Goal: Information Seeking & Learning: Learn about a topic

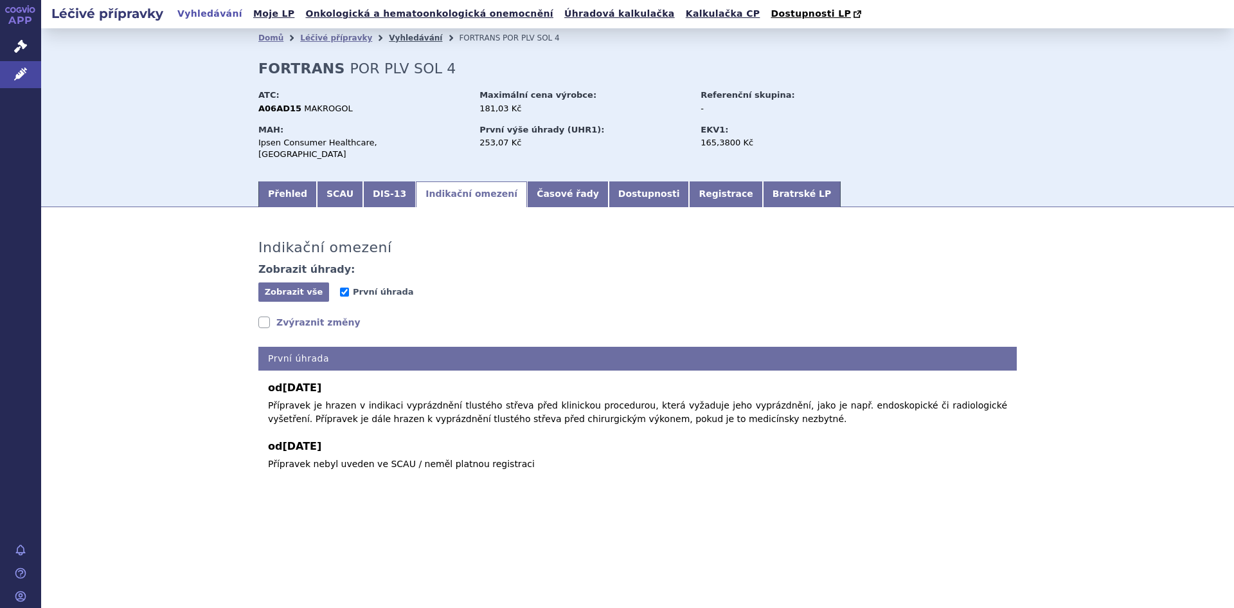
click at [397, 41] on link "Vyhledávání" at bounding box center [415, 37] width 53 height 9
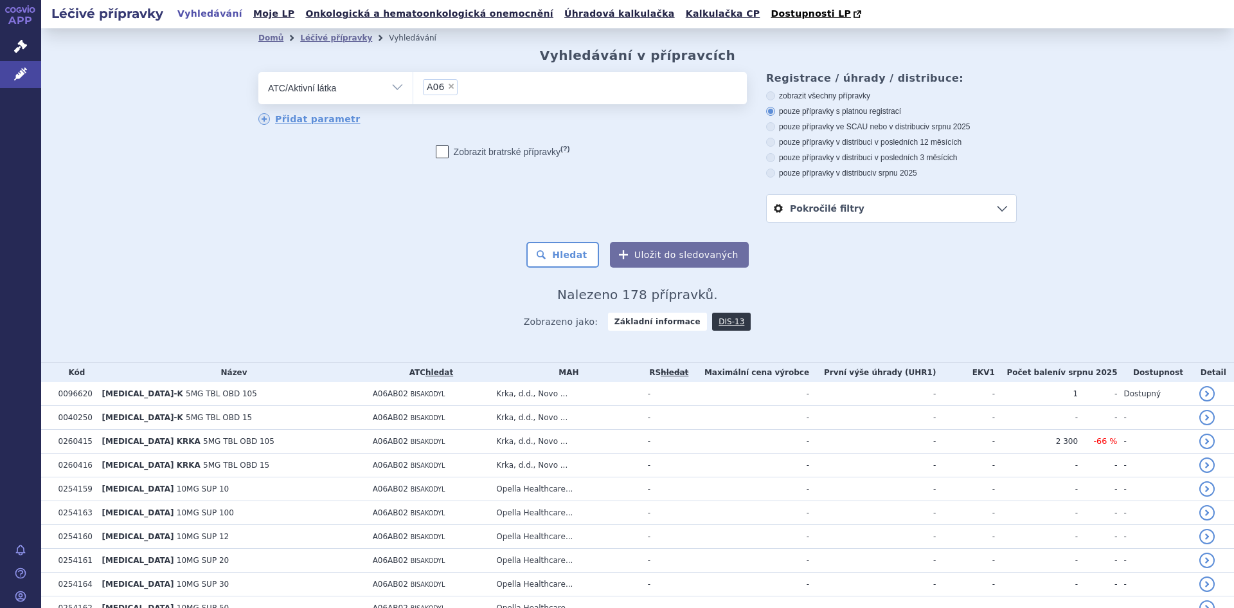
click at [447, 86] on span "×" at bounding box center [451, 86] width 8 height 8
click at [413, 86] on select "A06" at bounding box center [413, 87] width 1 height 32
select select
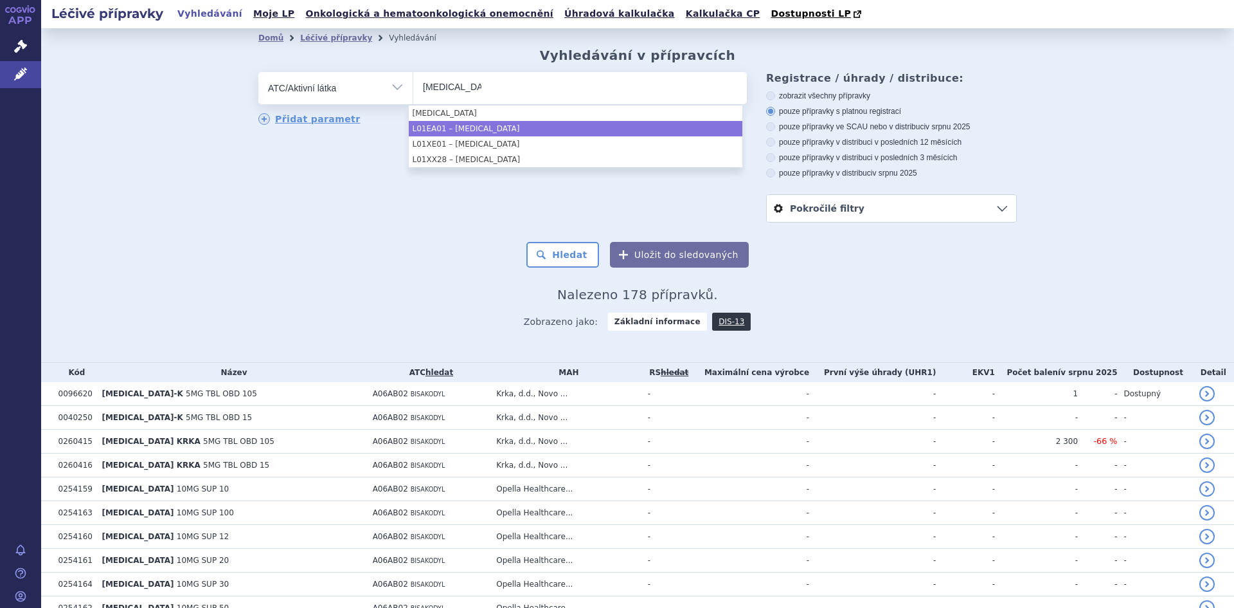
type input "imatinib"
select select "L01EA01"
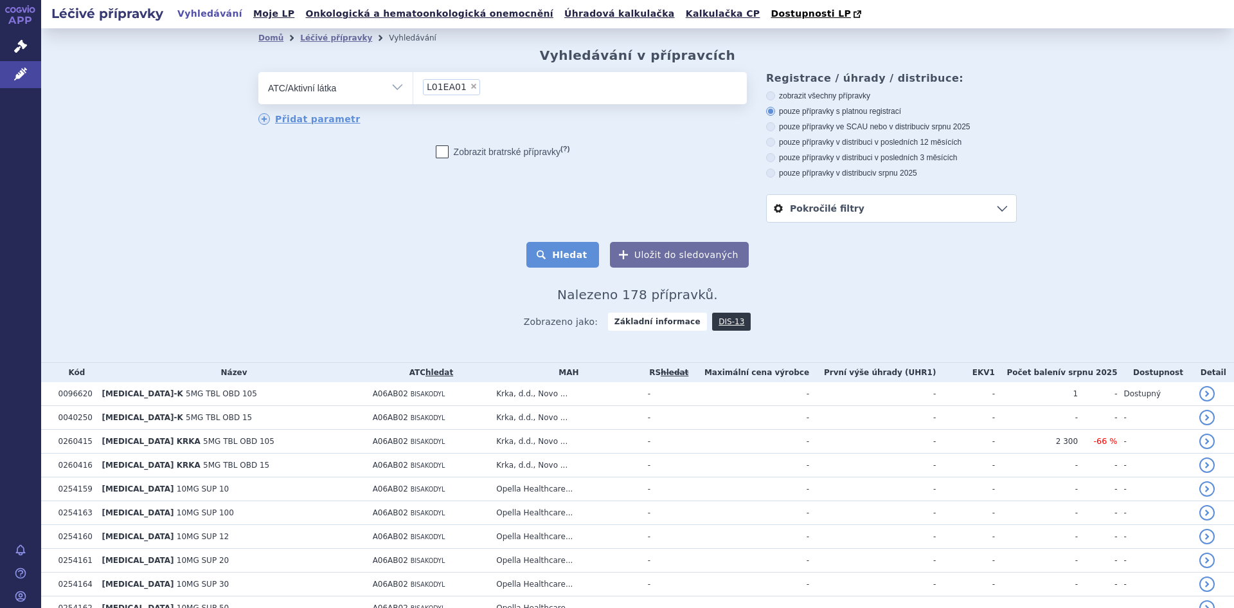
click at [573, 259] on button "Hledat" at bounding box center [563, 255] width 73 height 26
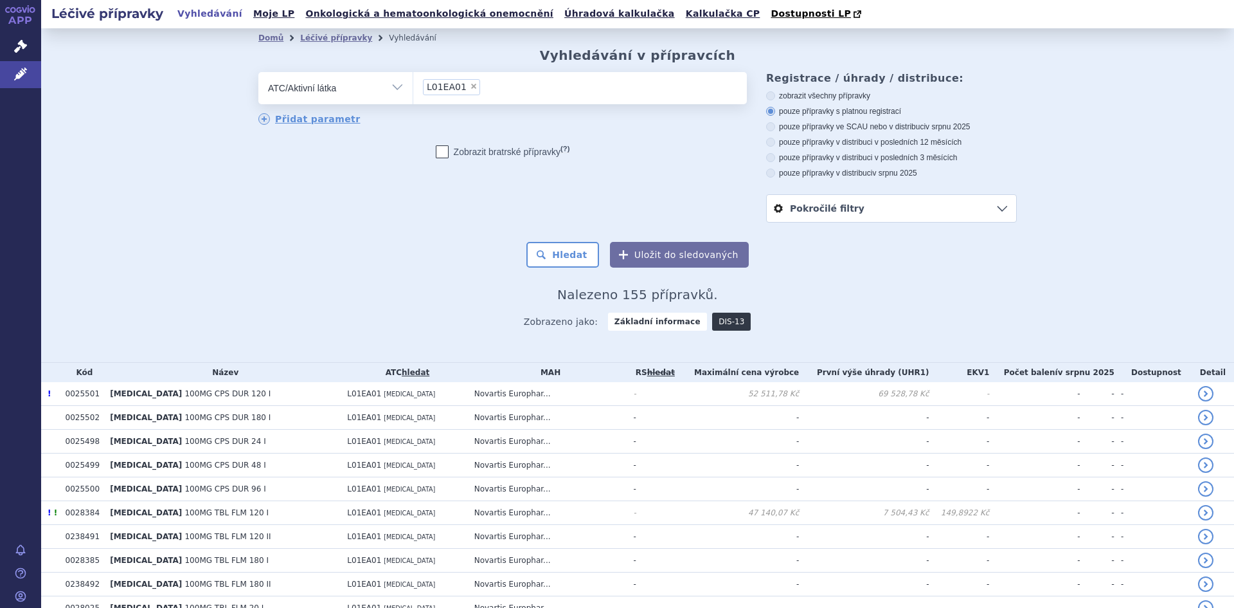
click at [718, 323] on link "DIS-13" at bounding box center [731, 321] width 39 height 18
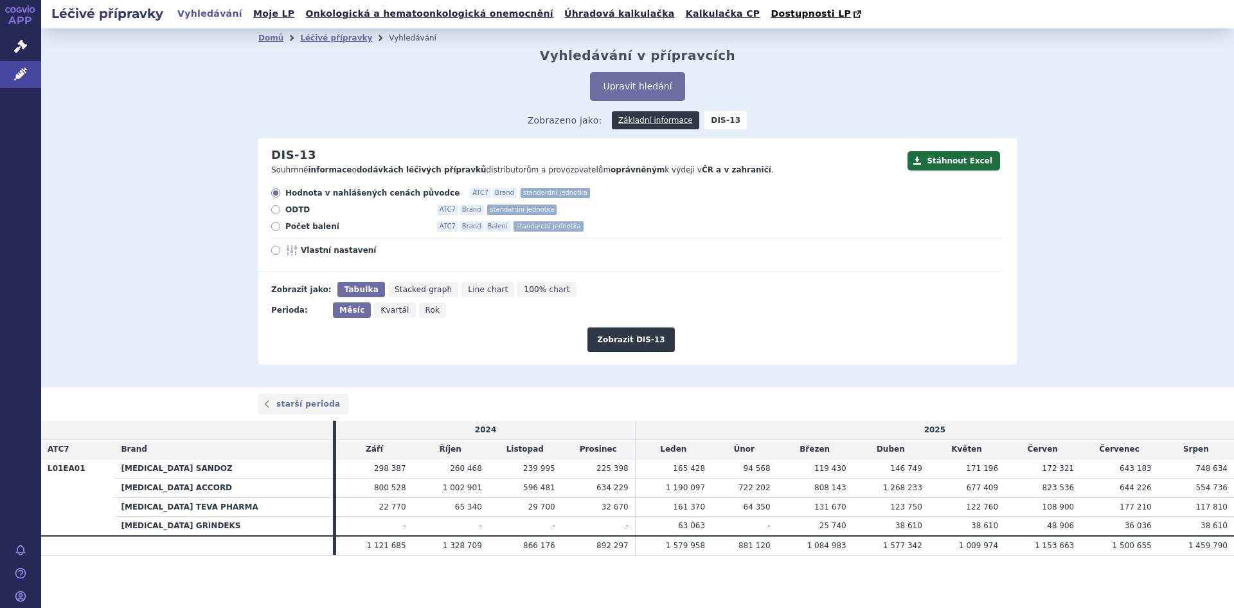
click at [342, 254] on span "Vlastní nastavení" at bounding box center [371, 250] width 141 height 10
click at [281, 254] on input "Vlastní nastavení" at bounding box center [277, 252] width 8 height 8
radio input "true"
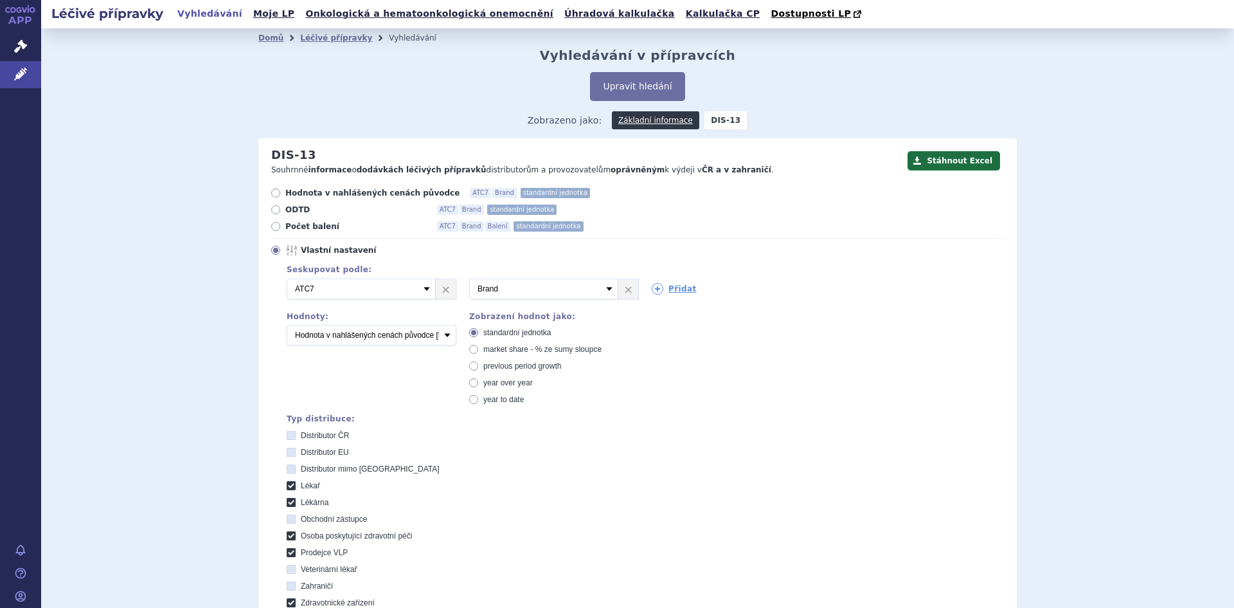
click at [287, 488] on icon at bounding box center [291, 485] width 9 height 9
click at [288, 488] on input "Lékař" at bounding box center [292, 487] width 8 height 8
checkbox input "false"
click at [291, 496] on div "Distributor ČR Distributor EU Distributor mimo EU [GEOGRAPHIC_DATA] Lékárna Obc…" at bounding box center [645, 544] width 717 height 228
click at [289, 503] on icon at bounding box center [291, 502] width 9 height 9
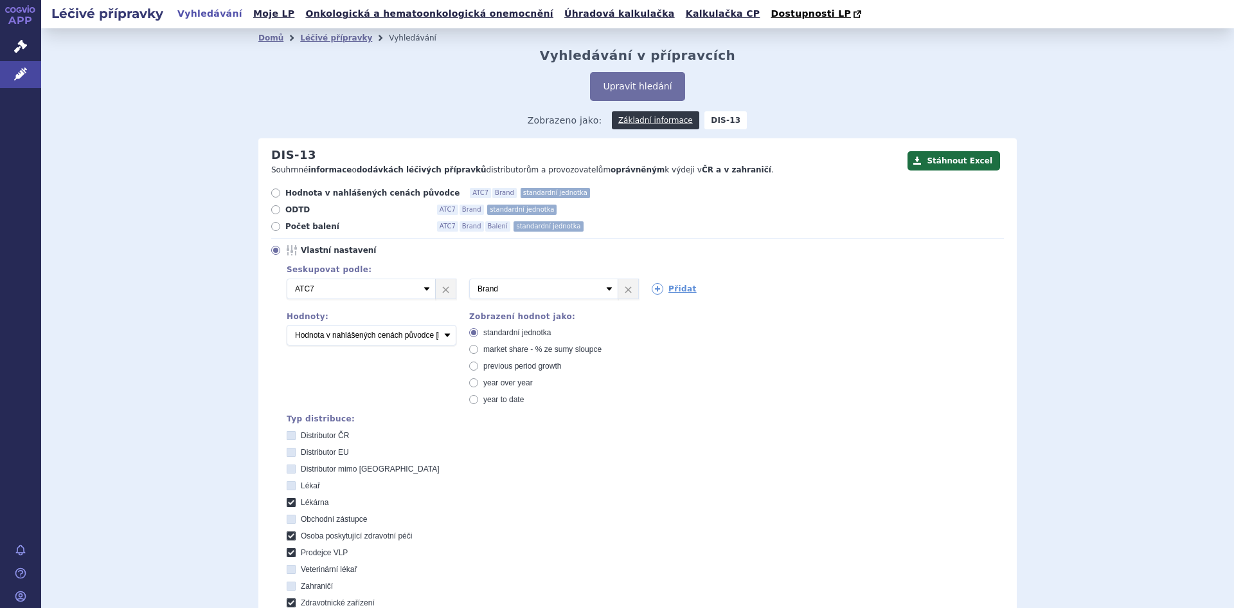
click at [289, 503] on input "Lékárna" at bounding box center [292, 504] width 8 height 8
checkbox input "false"
click at [288, 533] on icon at bounding box center [291, 535] width 9 height 9
click at [288, 533] on péči "Osoba poskytující zdravotní péči" at bounding box center [292, 537] width 8 height 8
checkbox péči "false"
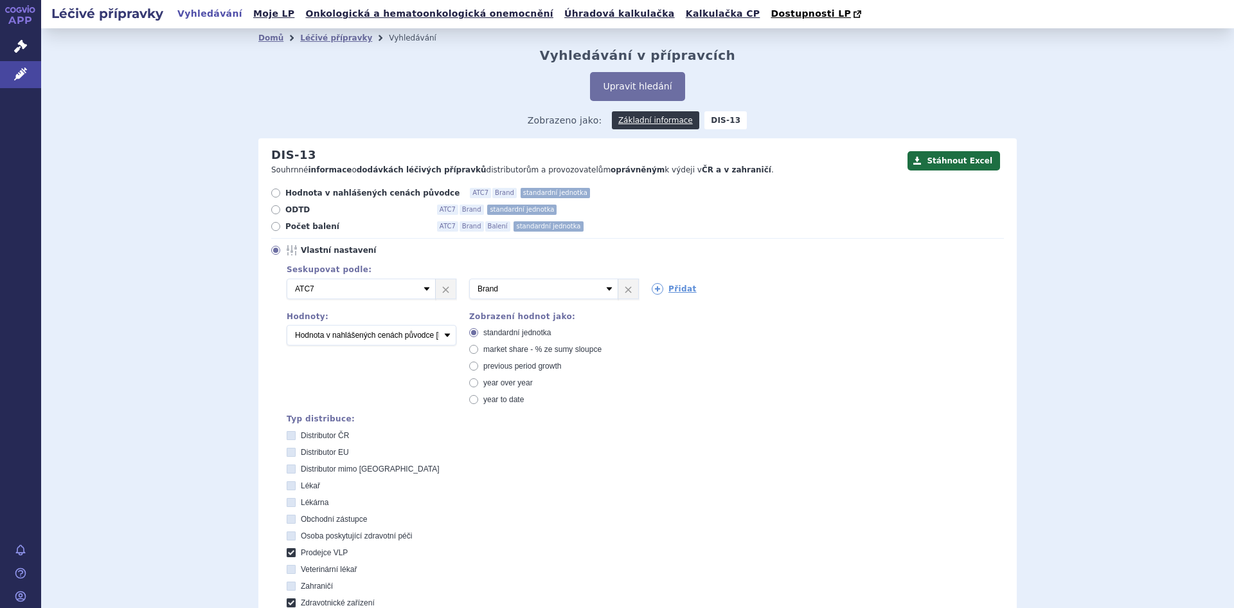
click at [287, 551] on icon at bounding box center [291, 552] width 9 height 9
click at [288, 551] on VLP "Prodejce VLP" at bounding box center [292, 554] width 8 height 8
checkbox VLP "false"
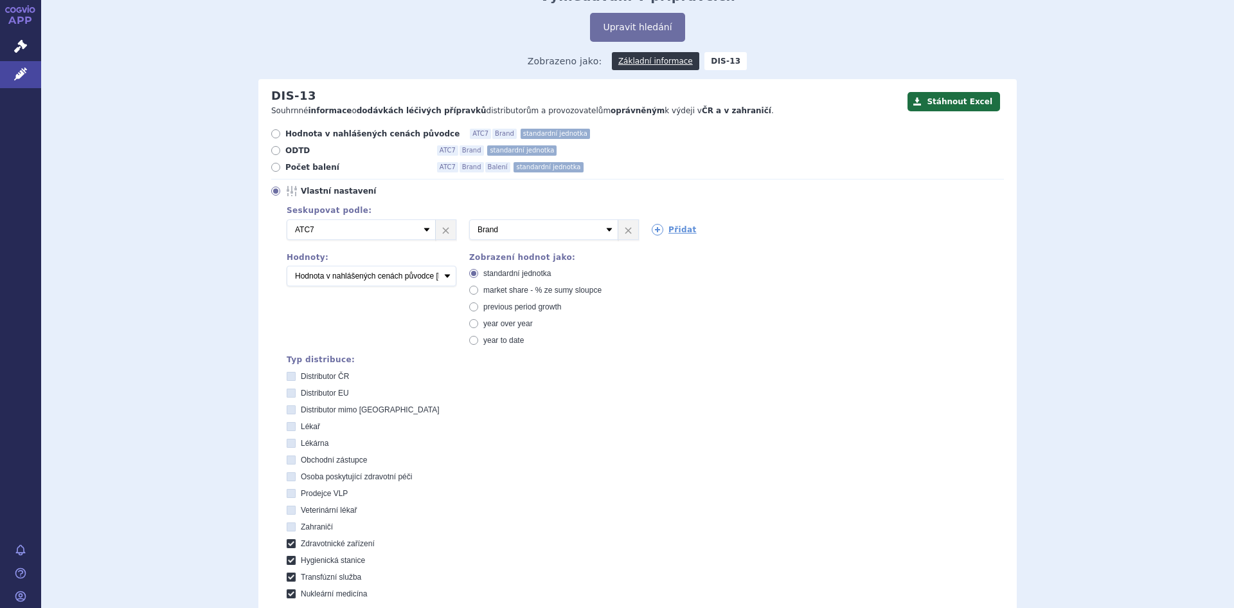
scroll to position [129, 0]
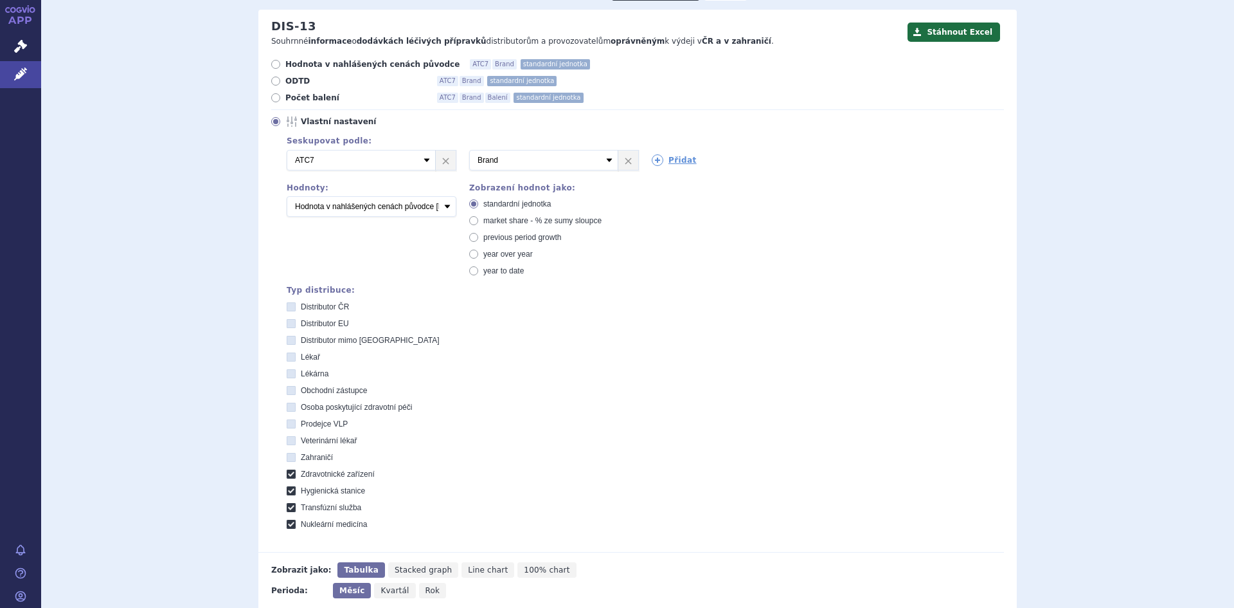
click at [287, 473] on icon at bounding box center [291, 473] width 9 height 9
click at [288, 473] on zařízení "Zdravotnické zařízení" at bounding box center [292, 475] width 8 height 8
checkbox zařízení "false"
click at [287, 488] on icon at bounding box center [291, 490] width 9 height 9
click at [288, 488] on stanice "Hygienická stanice" at bounding box center [292, 492] width 8 height 8
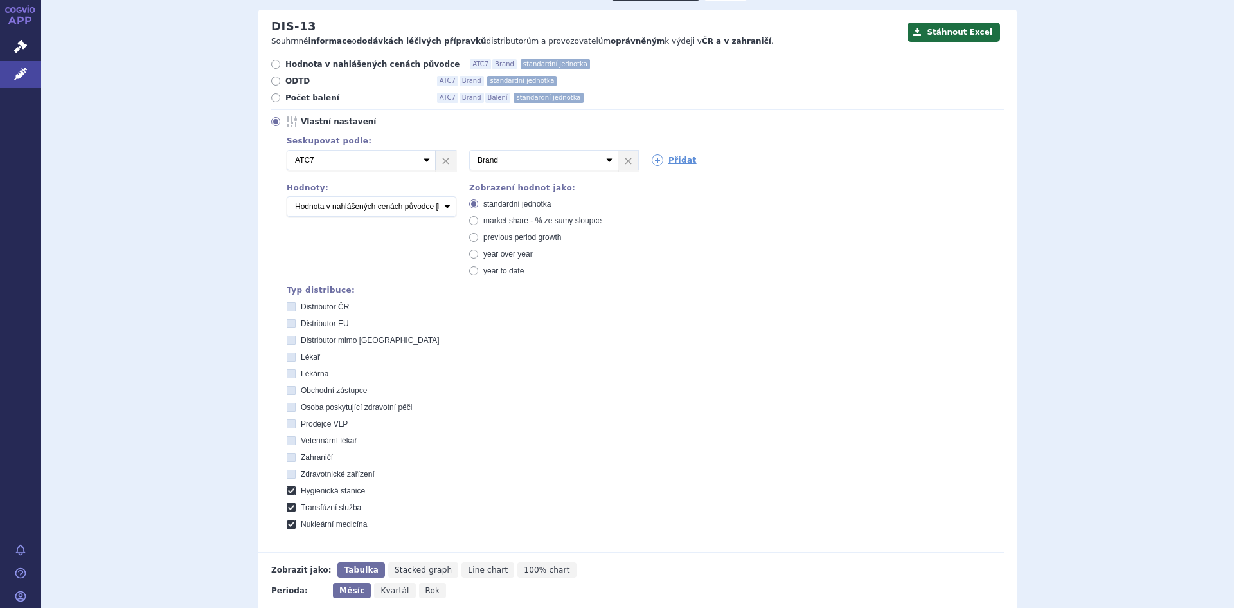
checkbox stanice "false"
click at [288, 509] on icon at bounding box center [291, 507] width 9 height 9
click at [288, 509] on služba "Transfúzní služba" at bounding box center [292, 509] width 8 height 8
checkbox služba "false"
click at [287, 520] on icon at bounding box center [291, 523] width 9 height 9
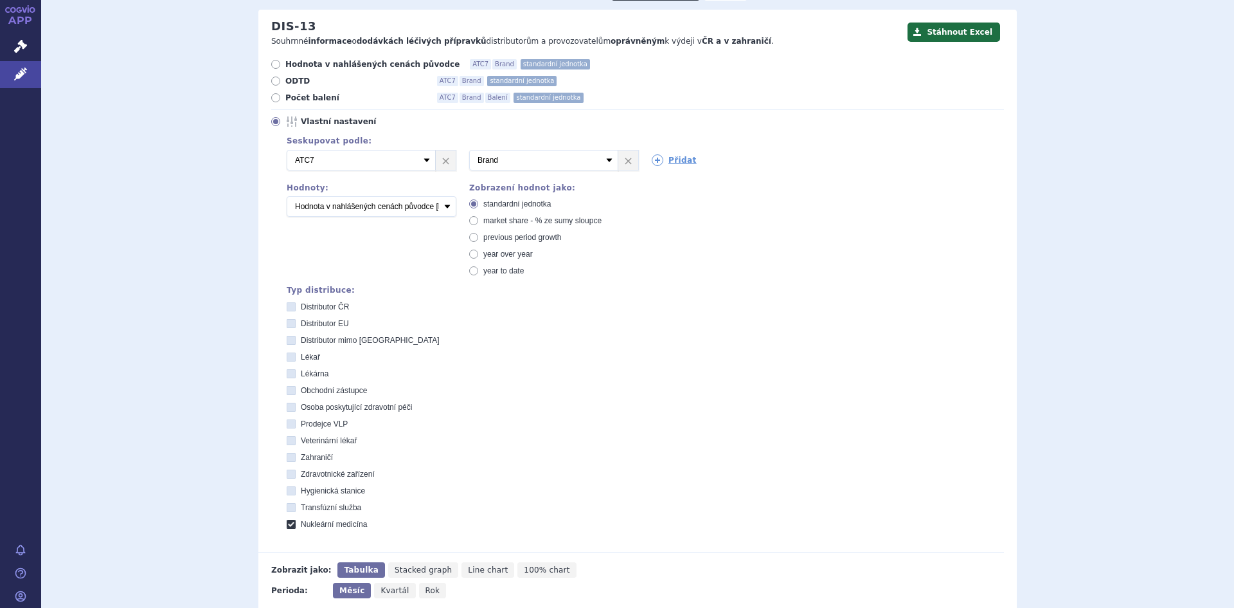
click at [288, 521] on medicína "Nukleární medicína" at bounding box center [292, 525] width 8 height 8
checkbox medicína "false"
click at [287, 325] on icon at bounding box center [291, 323] width 9 height 9
click at [288, 325] on EU "Distributor EU" at bounding box center [292, 325] width 8 height 8
checkbox EU "true"
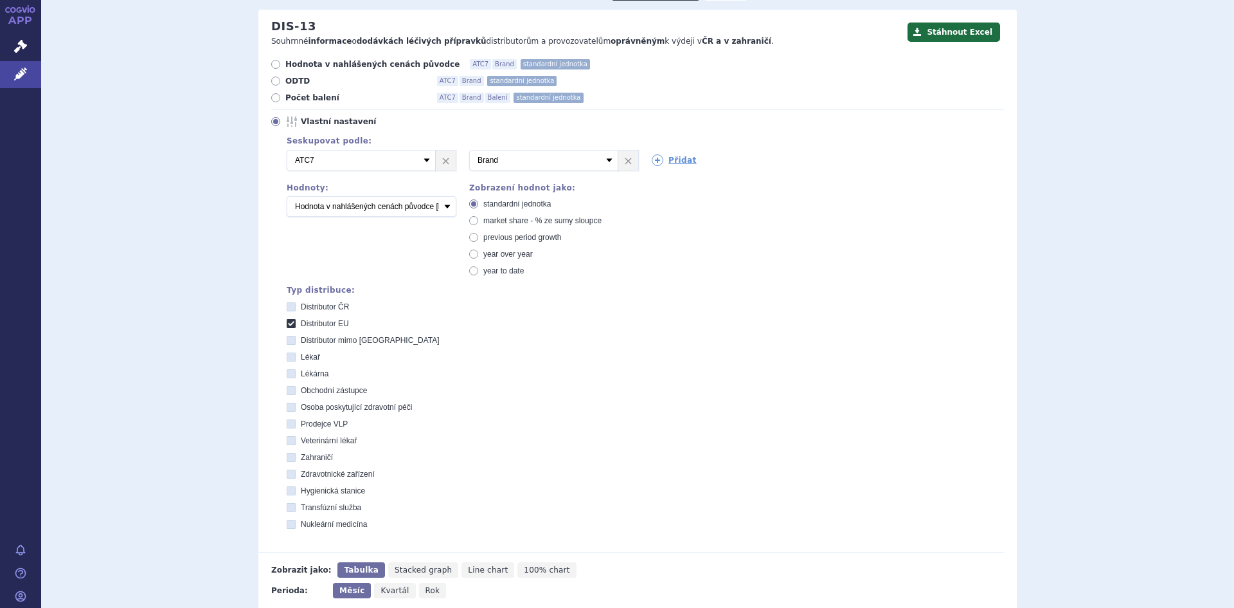
click at [287, 340] on icon at bounding box center [291, 340] width 9 height 9
click at [288, 340] on EU "Distributor mimo [GEOGRAPHIC_DATA]" at bounding box center [292, 342] width 8 height 8
checkbox EU "true"
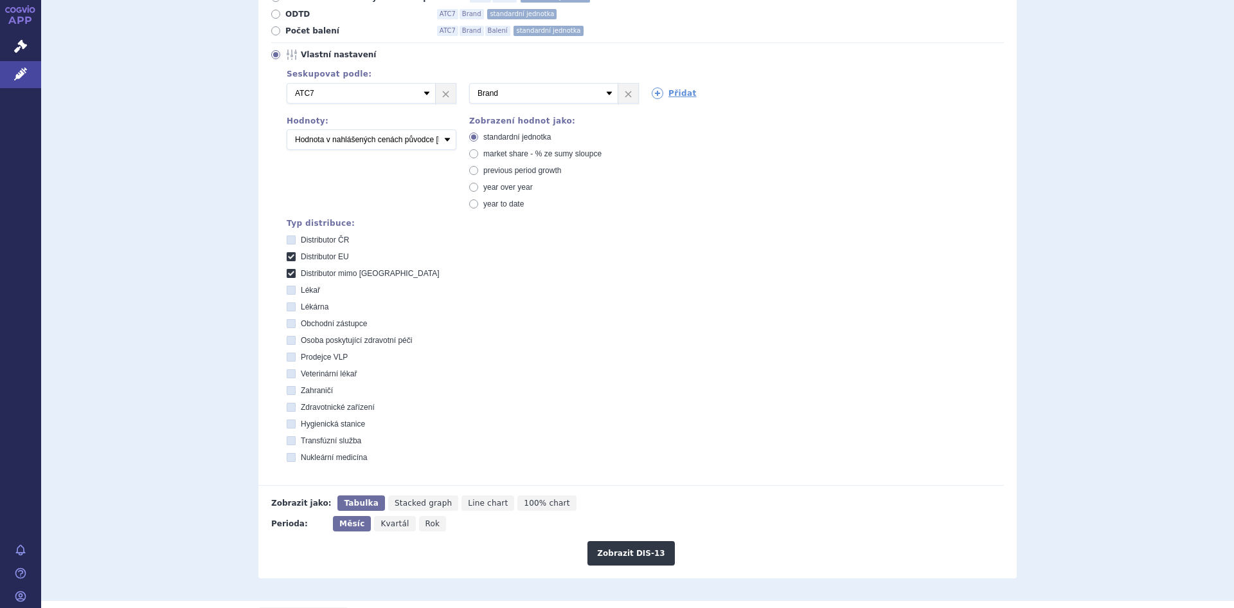
scroll to position [321, 0]
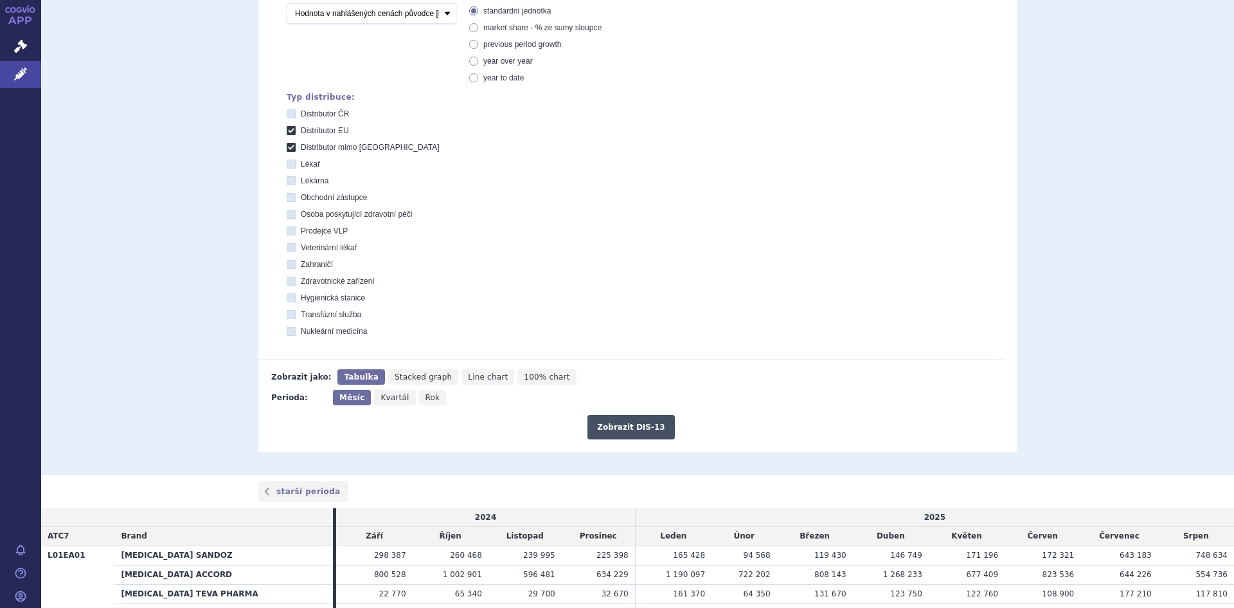
click at [620, 430] on button "Zobrazit DIS-13" at bounding box center [631, 427] width 87 height 24
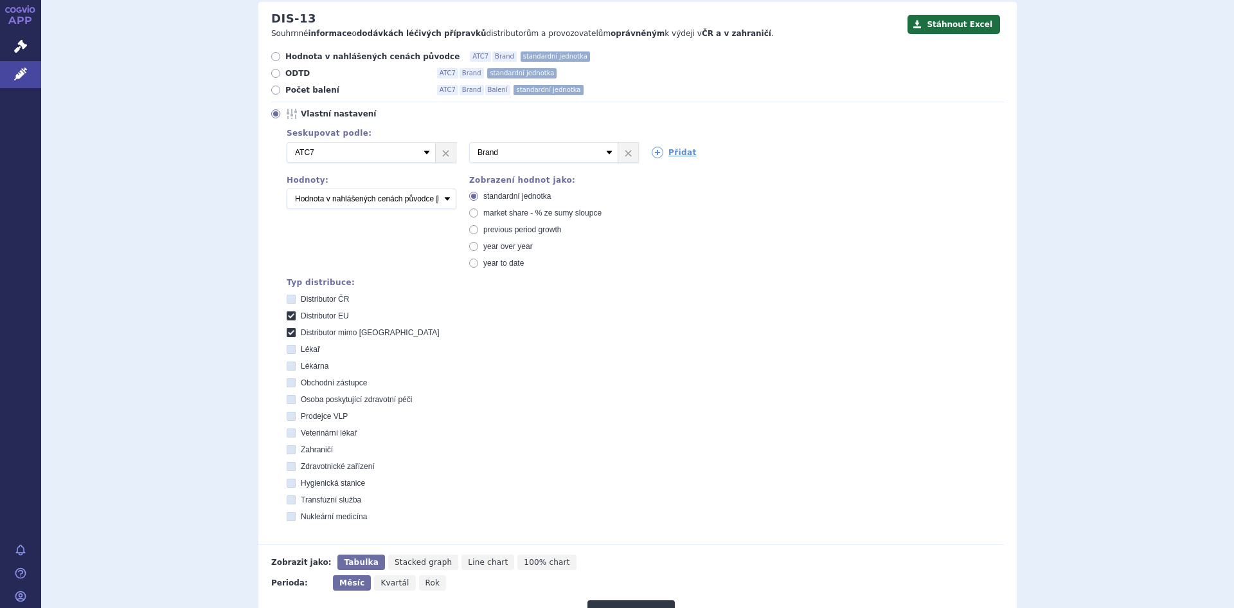
scroll to position [113, 0]
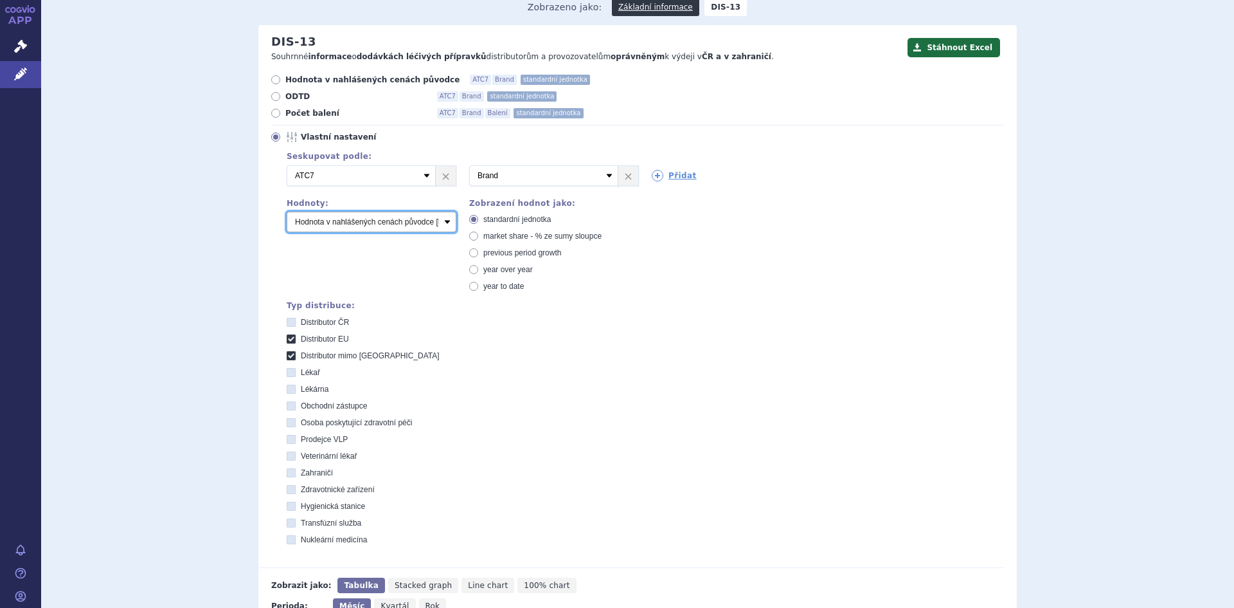
click at [440, 220] on select "Počet balení Hodnota v nahlášených cenách původce [DIS-13] Hodnota v maximálníc…" at bounding box center [372, 222] width 170 height 21
select select "packages"
click at [287, 212] on select "Počet balení Hodnota v nahlášených cenách původce [DIS-13] Hodnota v maximálníc…" at bounding box center [372, 222] width 170 height 21
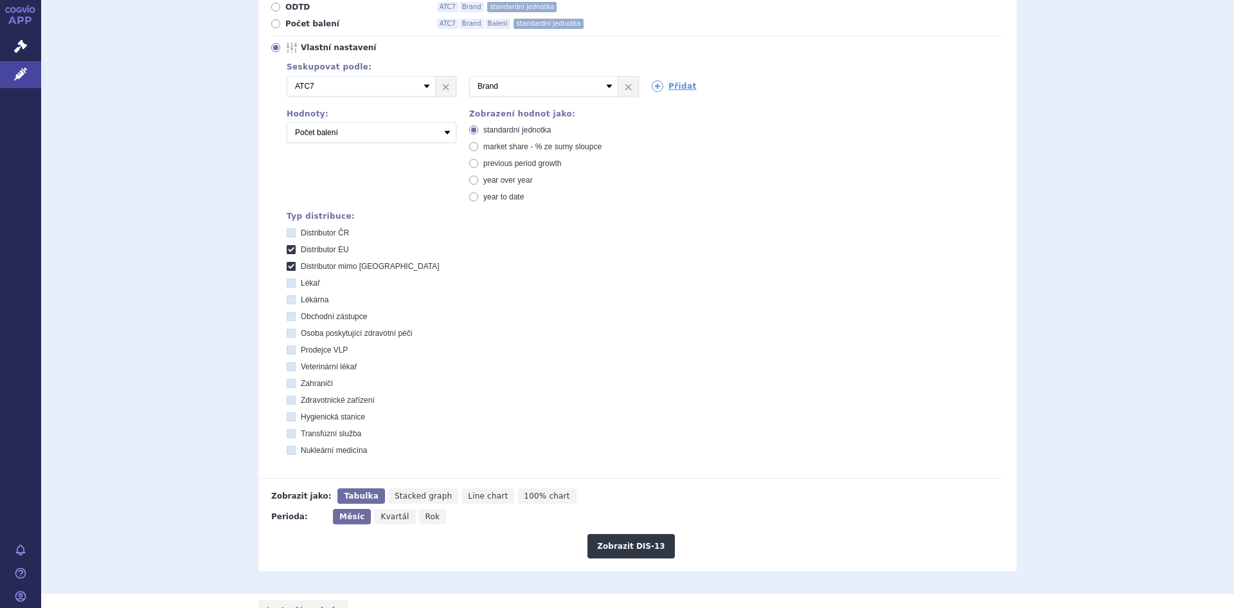
scroll to position [370, 0]
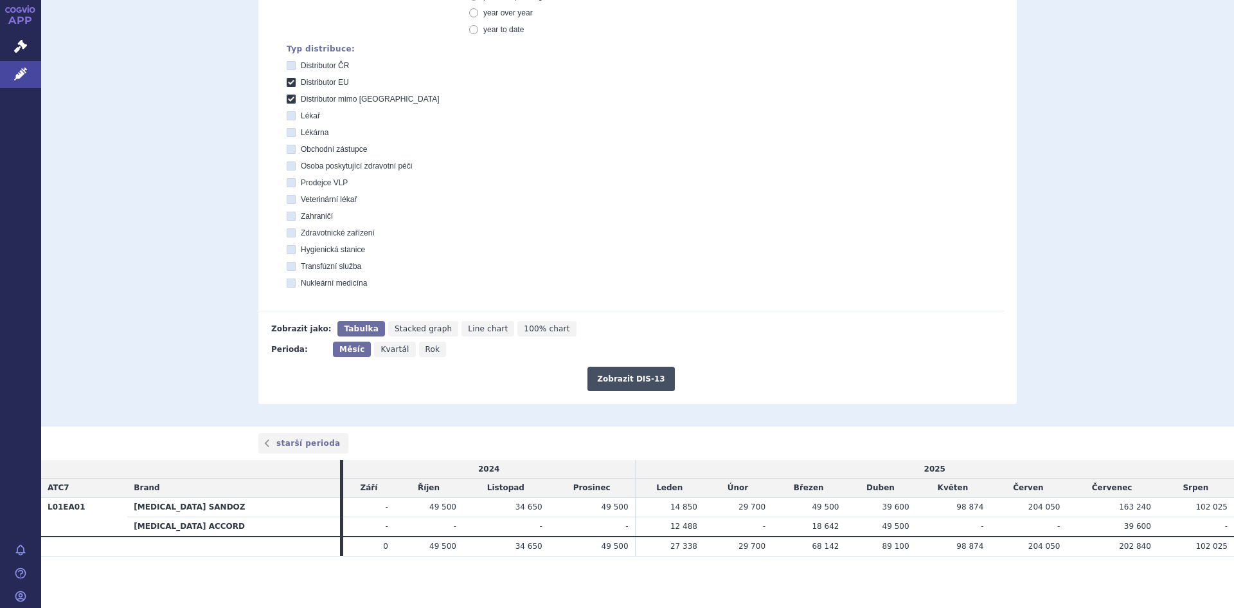
click at [620, 379] on button "Zobrazit DIS-13" at bounding box center [631, 378] width 87 height 24
